Goal: Task Accomplishment & Management: Manage account settings

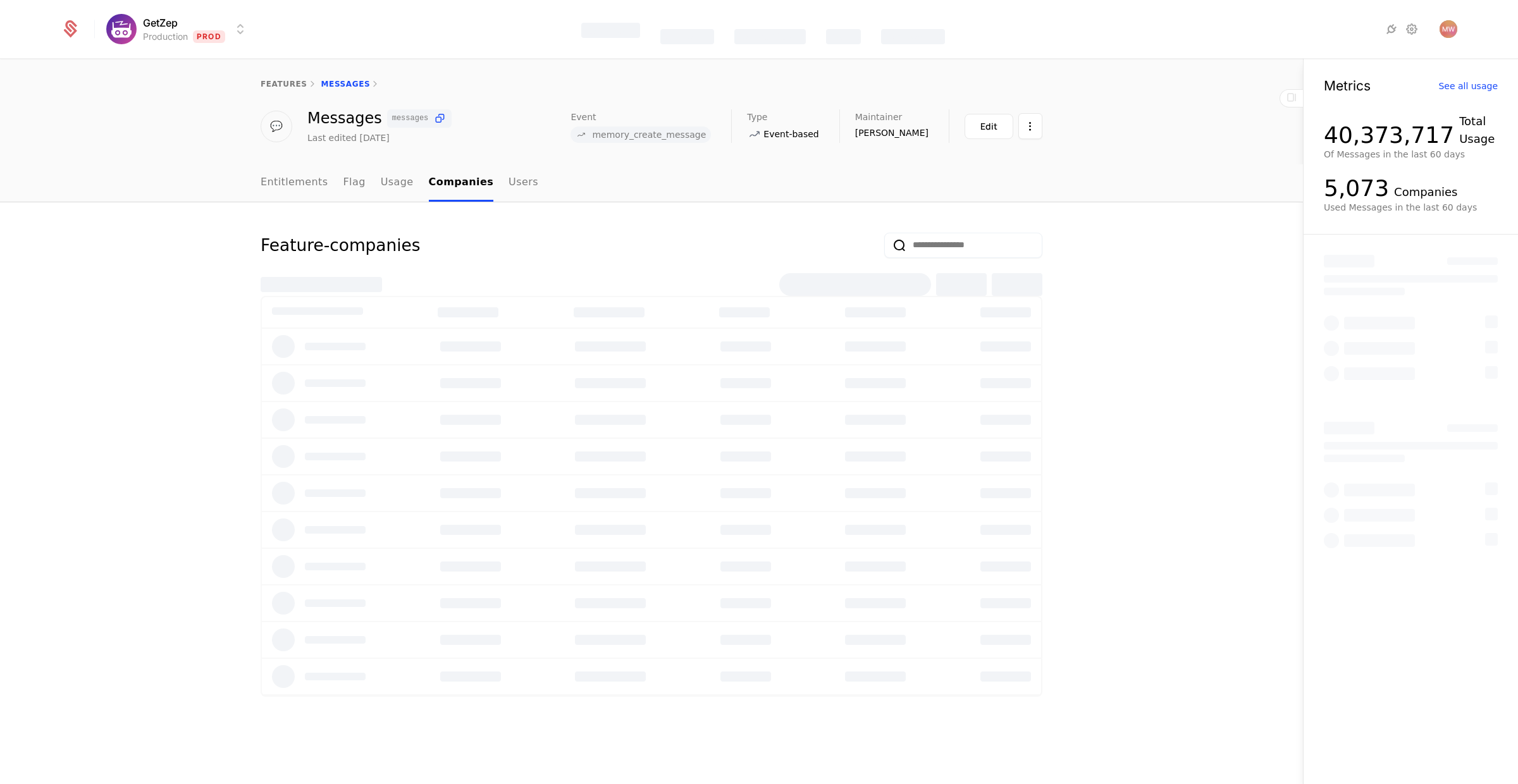
click at [955, 252] on input "email" at bounding box center [964, 245] width 158 height 25
type input "******"
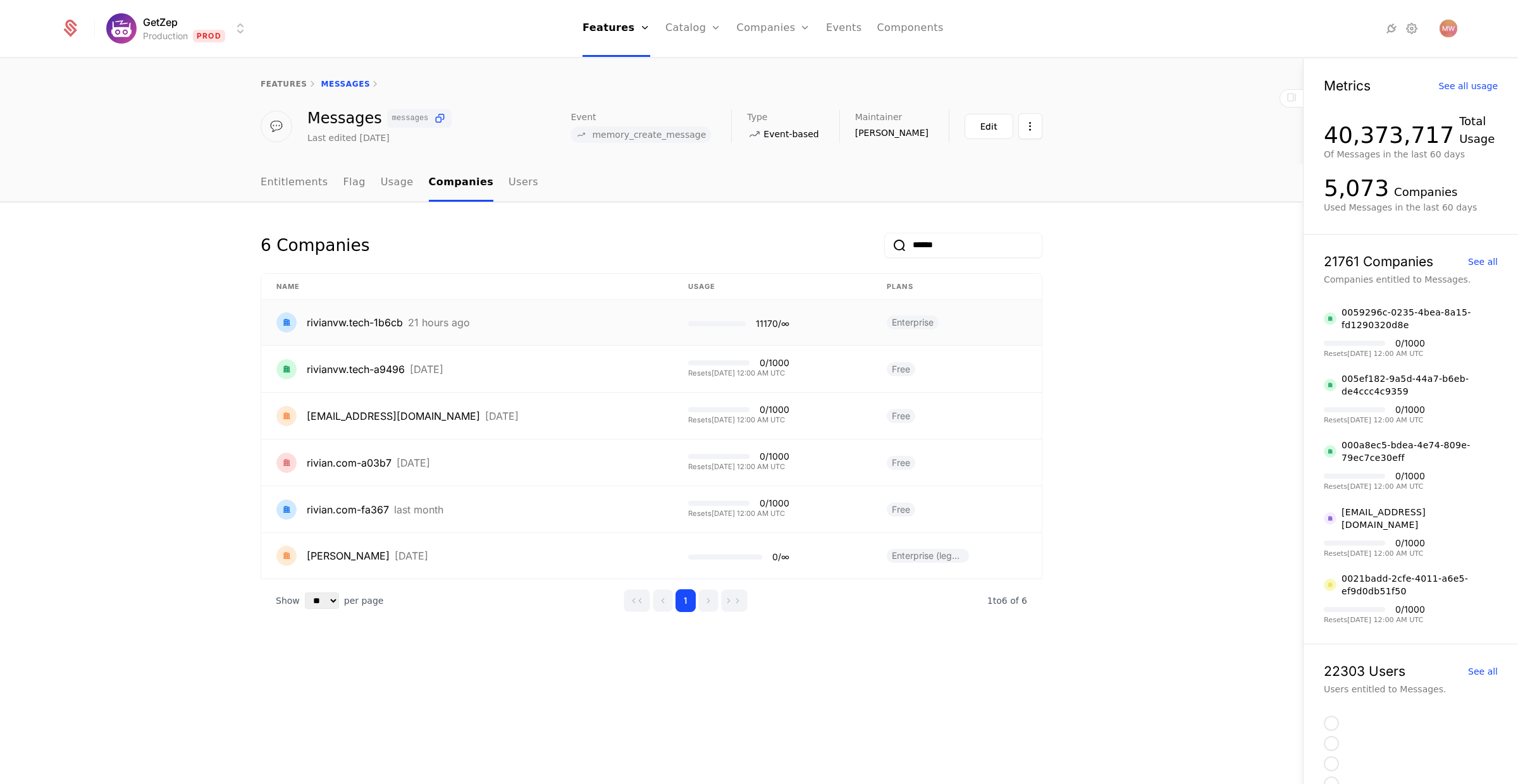
click at [436, 326] on div "21 hours ago" at bounding box center [439, 322] width 62 height 10
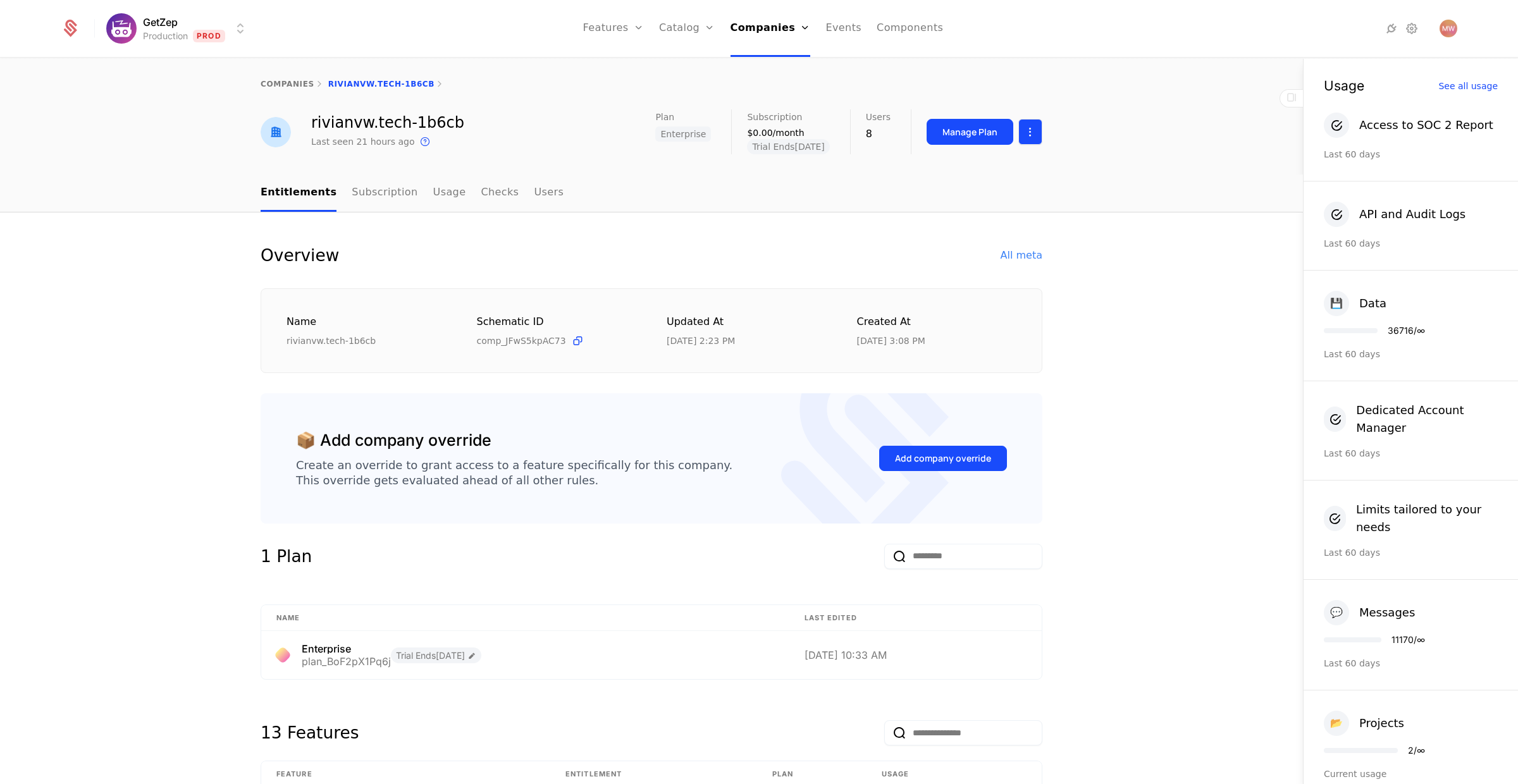
click at [1029, 130] on html "GetZep Production Prod Features Features Flags Catalog Plans Add Ons Credits Co…" at bounding box center [759, 392] width 1518 height 784
click at [993, 160] on div "Edit company" at bounding box center [964, 169] width 78 height 18
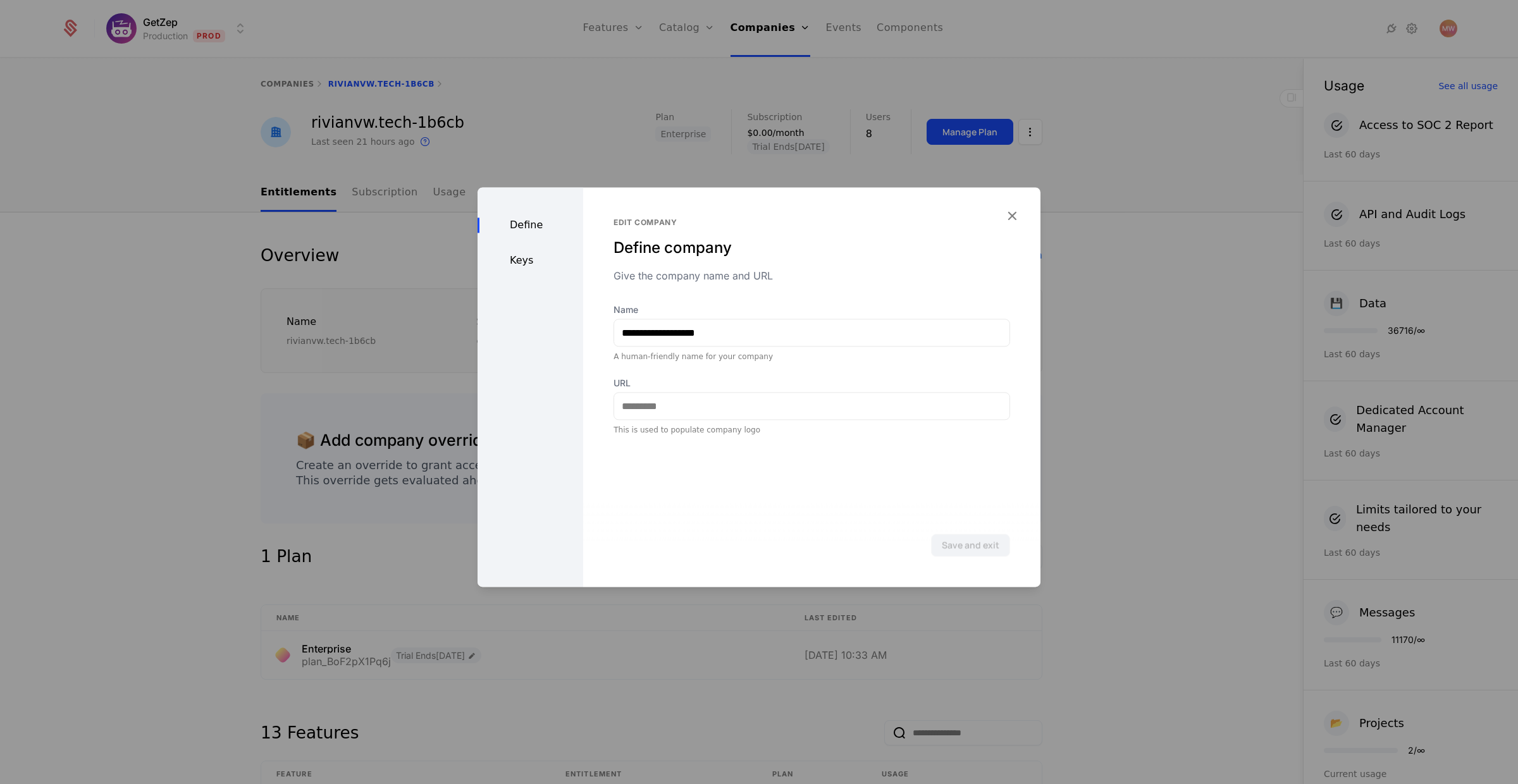
click at [1021, 218] on div "**********" at bounding box center [811, 387] width 457 height 400
click at [1019, 217] on icon "button" at bounding box center [1012, 215] width 16 height 16
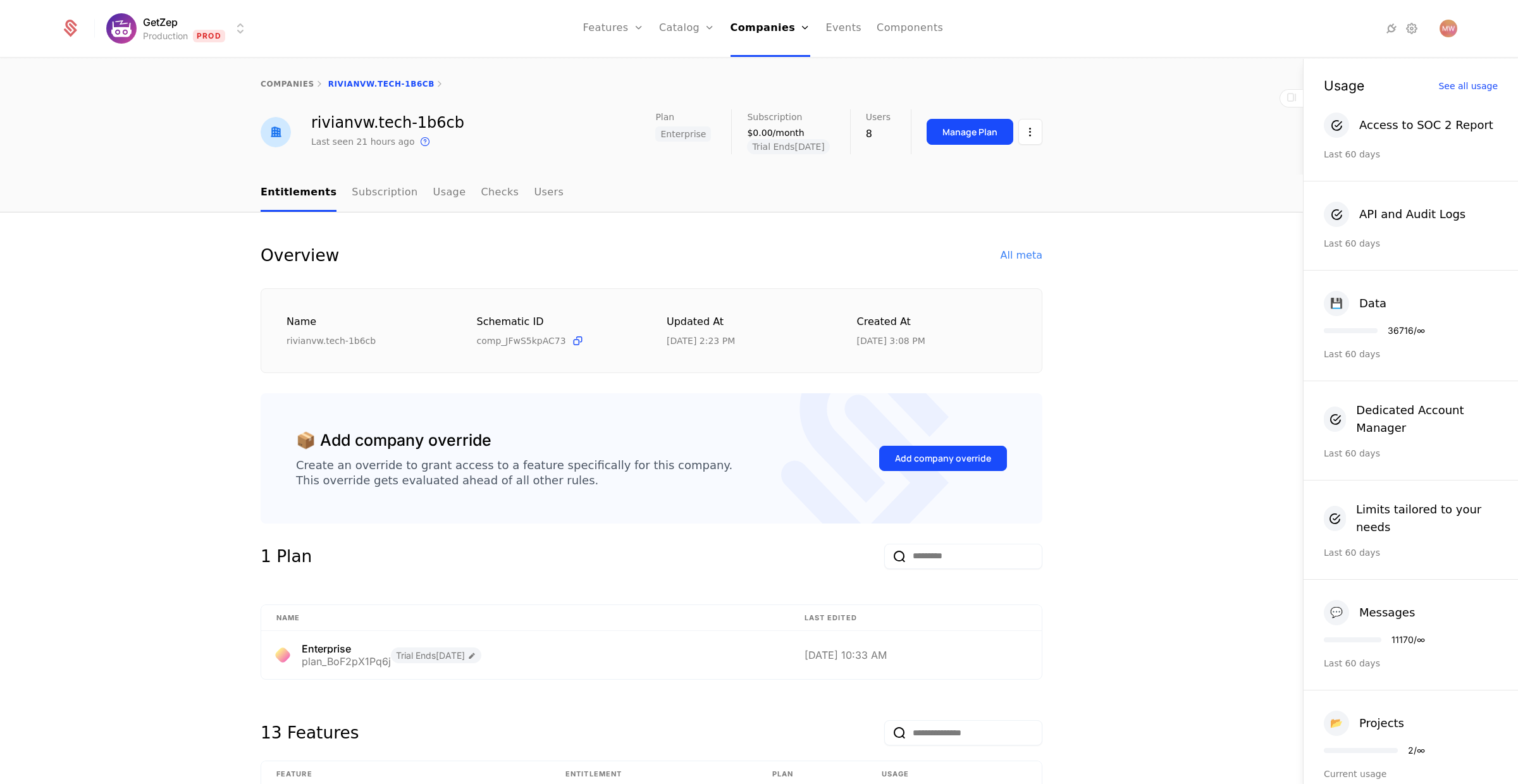
click at [780, 141] on span "Trial Ends [DATE]" at bounding box center [787, 147] width 82 height 15
click at [476, 658] on icon at bounding box center [471, 655] width 8 height 8
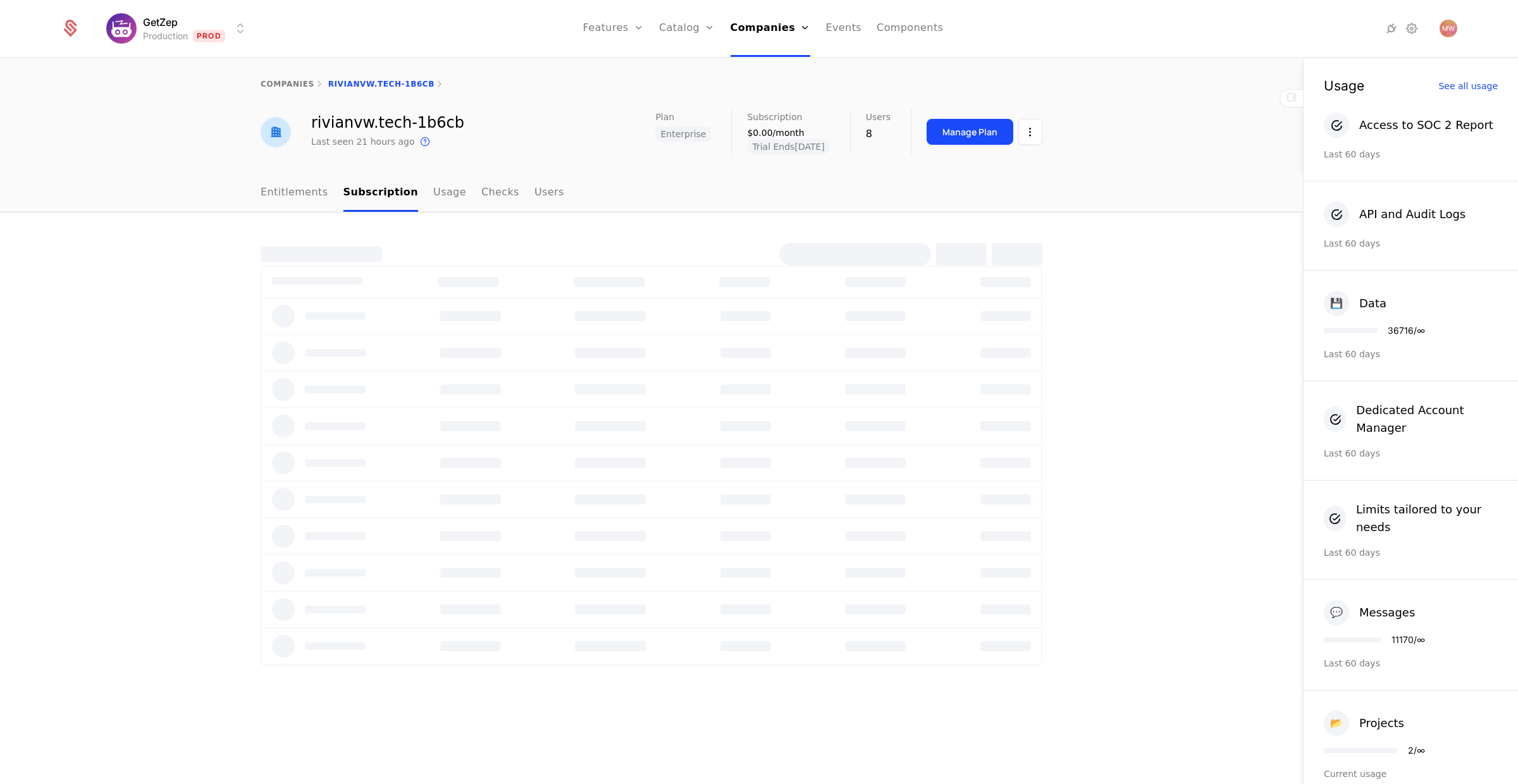
click at [483, 658] on div at bounding box center [652, 646] width 779 height 37
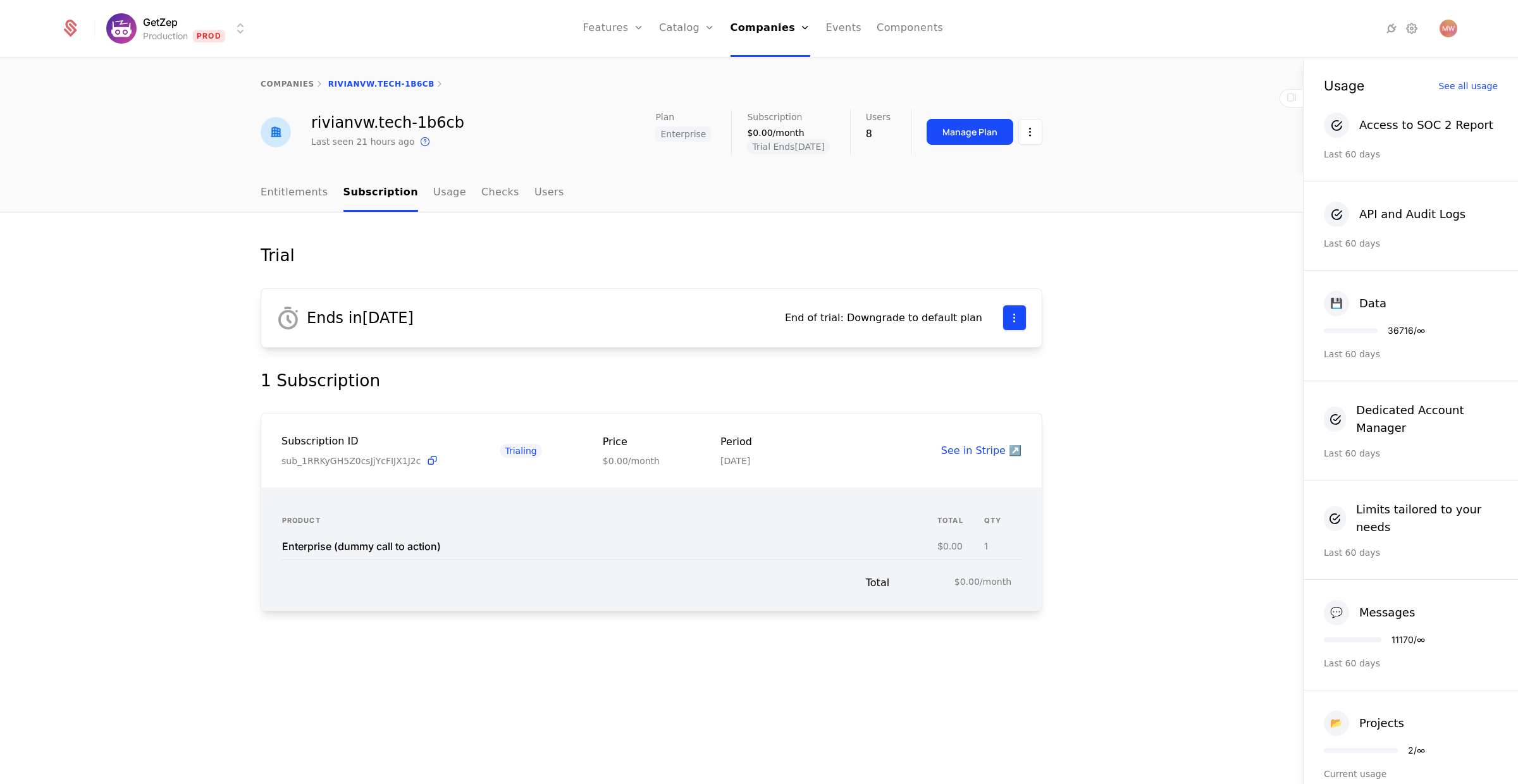
click at [1011, 319] on html "GetZep Production Prod Features Features Flags Catalog Plans Add Ons Credits Co…" at bounding box center [759, 392] width 1518 height 784
click at [966, 352] on div "Edit trial" at bounding box center [964, 354] width 96 height 18
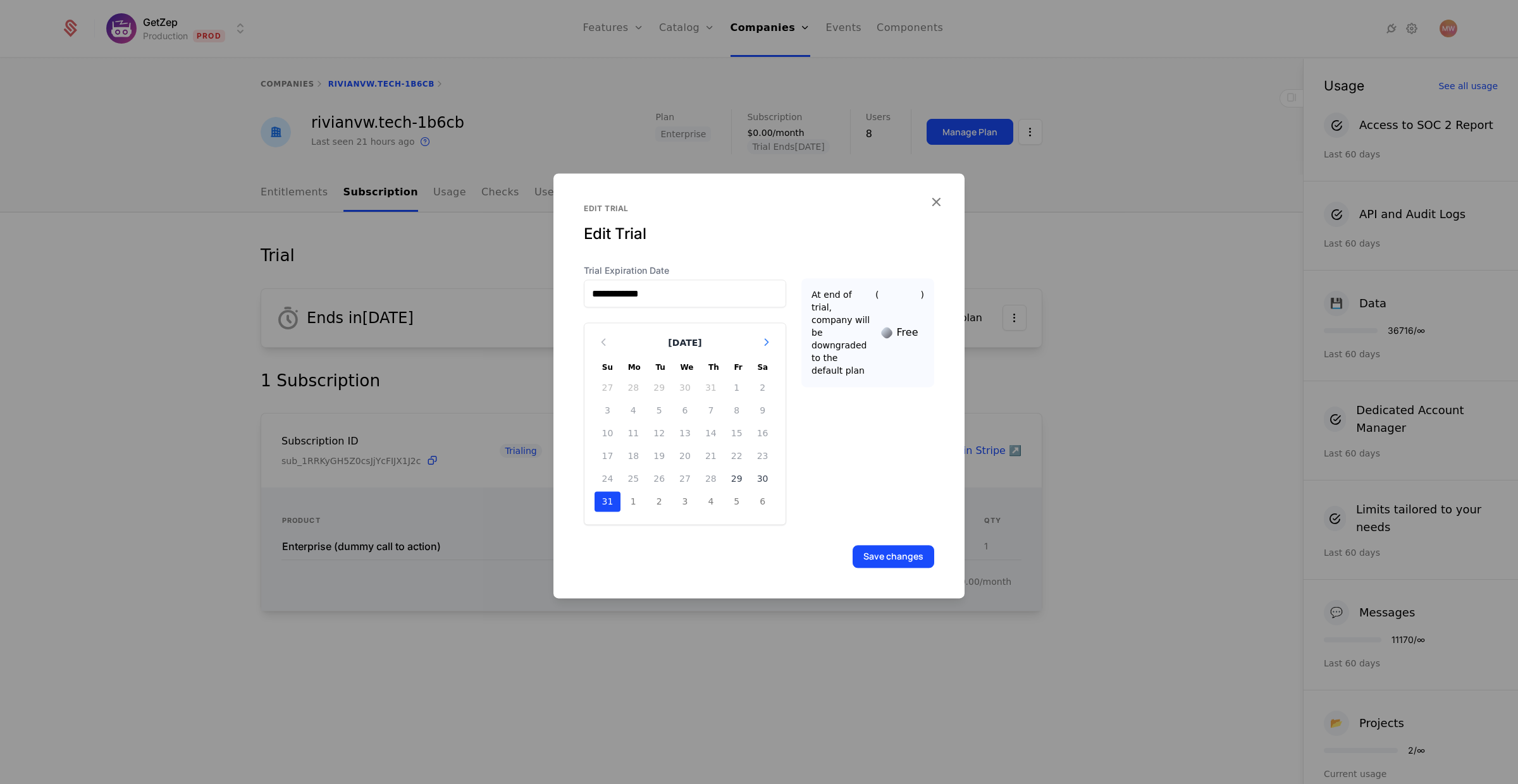
click at [762, 343] on icon "Choose Date" at bounding box center [766, 341] width 12 height 12
